Goal: Complete application form

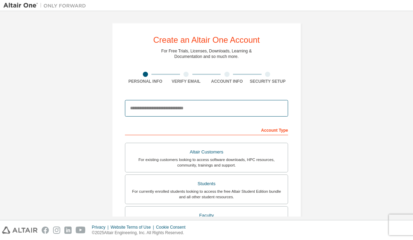
click at [211, 105] on input "email" at bounding box center [206, 108] width 163 height 17
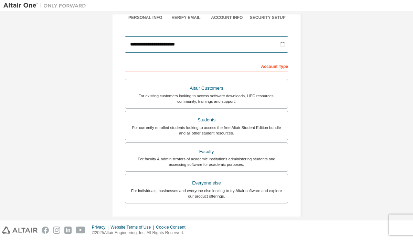
scroll to position [64, 0]
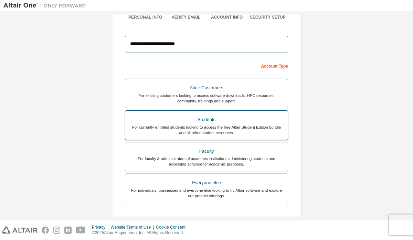
type input "**********"
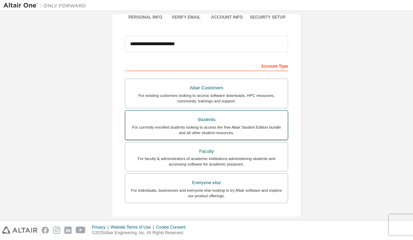
click at [228, 126] on div "For currently enrolled students looking to access the free Altair Student Editi…" at bounding box center [207, 129] width 154 height 11
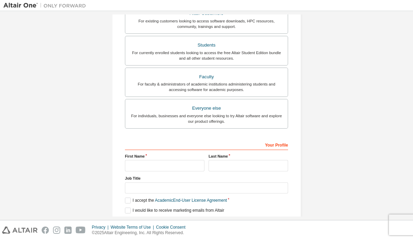
scroll to position [133, 0]
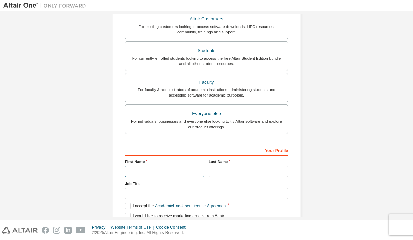
click at [169, 171] on input "text" at bounding box center [165, 170] width 80 height 11
type input "*******"
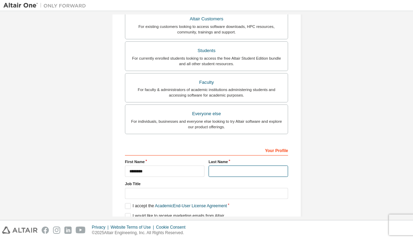
click at [228, 168] on input "text" at bounding box center [249, 170] width 80 height 11
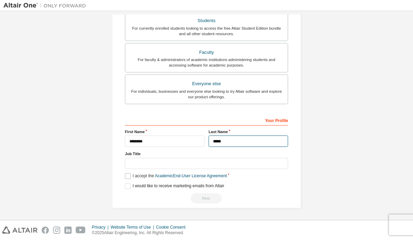
type input "*****"
click at [125, 177] on label "I accept the Academic End-User License Agreement" at bounding box center [176, 176] width 102 height 6
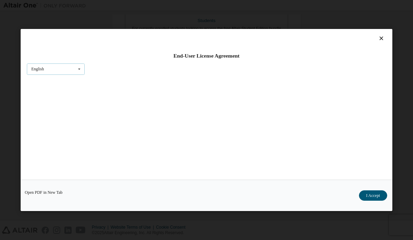
click at [69, 72] on div "English English" at bounding box center [56, 68] width 58 height 11
click at [70, 72] on div "English English" at bounding box center [56, 68] width 58 height 11
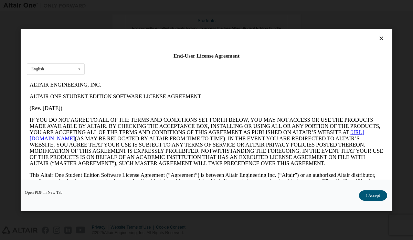
scroll to position [0, 0]
click at [372, 196] on button "I Accept" at bounding box center [373, 195] width 28 height 10
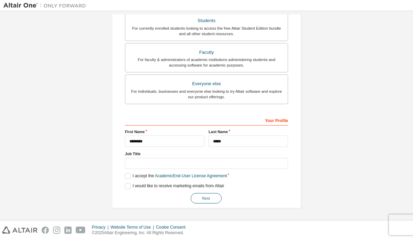
click at [210, 197] on button "Next" at bounding box center [206, 198] width 31 height 10
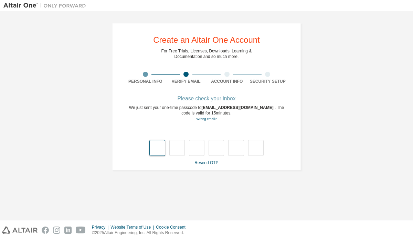
type input "*"
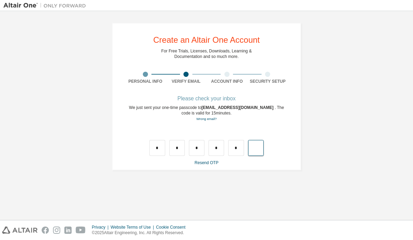
type input "*"
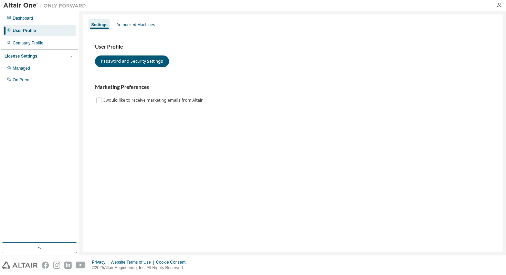
click at [365, 133] on div "Settings Authorized Machines User Profile Password and Security Settings Market…" at bounding box center [293, 132] width 420 height 237
click at [144, 64] on button "Password and Security Settings" at bounding box center [132, 61] width 74 height 12
